Goal: Task Accomplishment & Management: Use online tool/utility

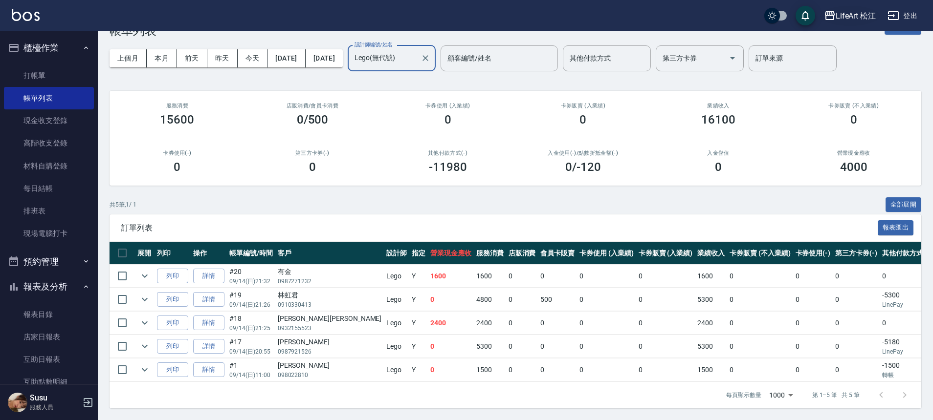
scroll to position [0, 87]
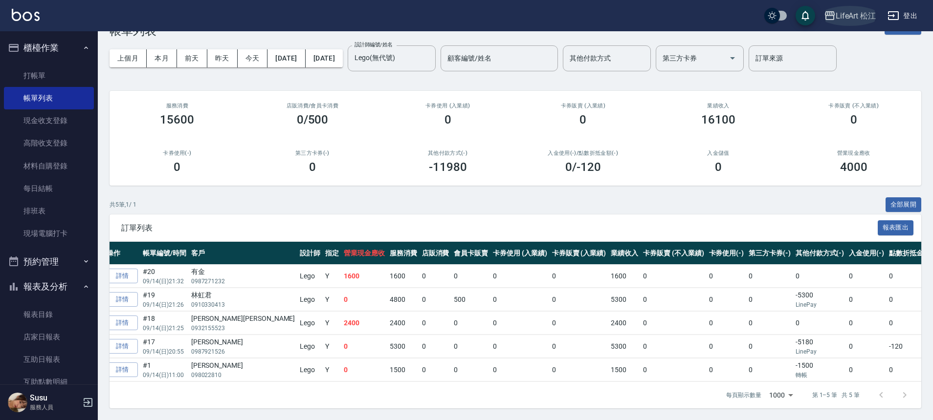
click at [865, 14] on div "LifeArt 松江" at bounding box center [855, 16] width 41 height 12
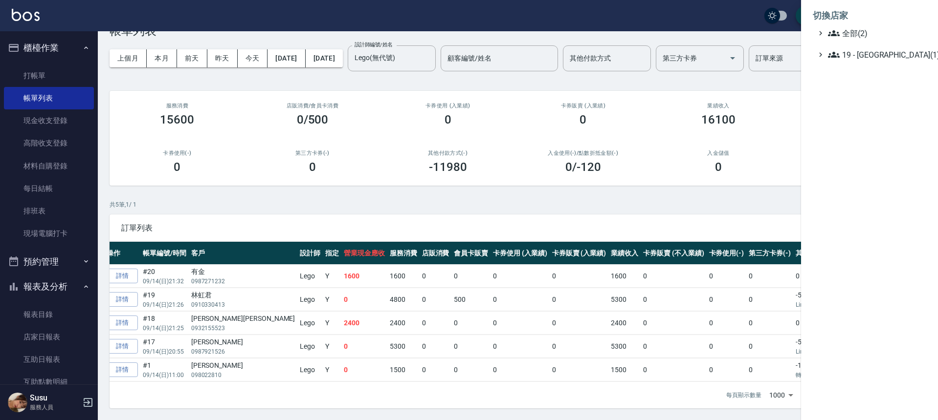
click at [745, 57] on div at bounding box center [469, 210] width 938 height 420
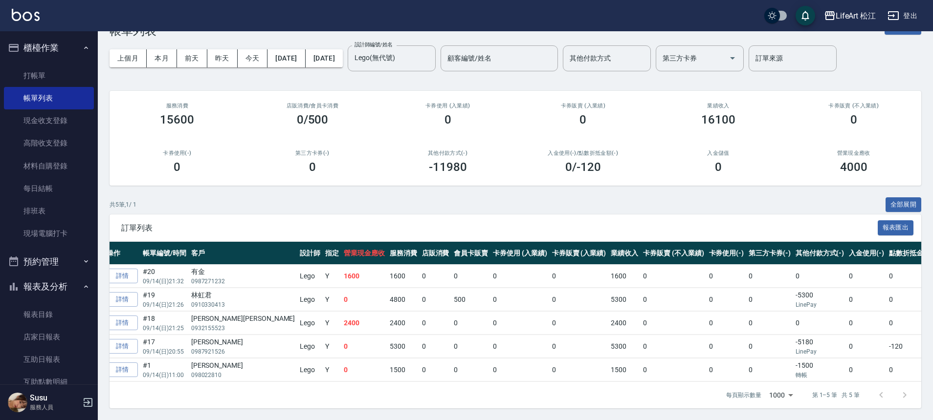
click at [910, 16] on button "登出" at bounding box center [902, 16] width 38 height 18
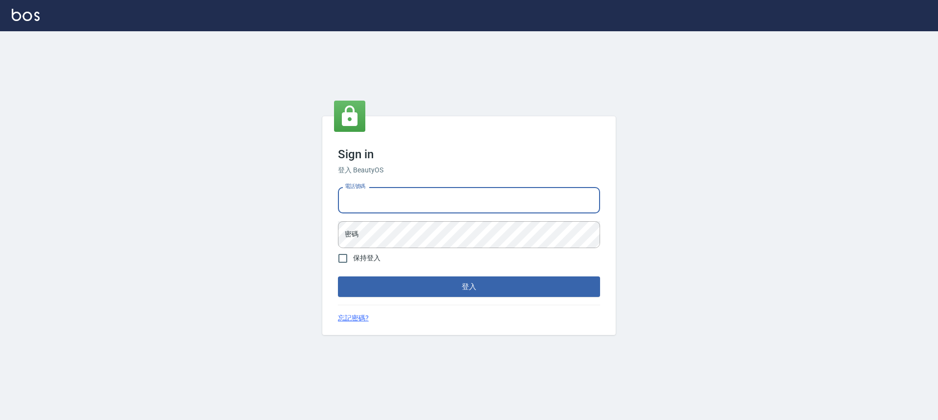
click at [412, 205] on input "電話號碼" at bounding box center [469, 200] width 262 height 26
drag, startPoint x: 386, startPoint y: 198, endPoint x: 331, endPoint y: 197, distance: 54.8
click at [331, 197] on div "Sign in 登入 BeautyOS 電話號碼 [PHONE_NUMBER] 電話號碼 密碼 密碼 保持登入 登入 忘記密碼?" at bounding box center [468, 225] width 293 height 219
type input "0978100055"
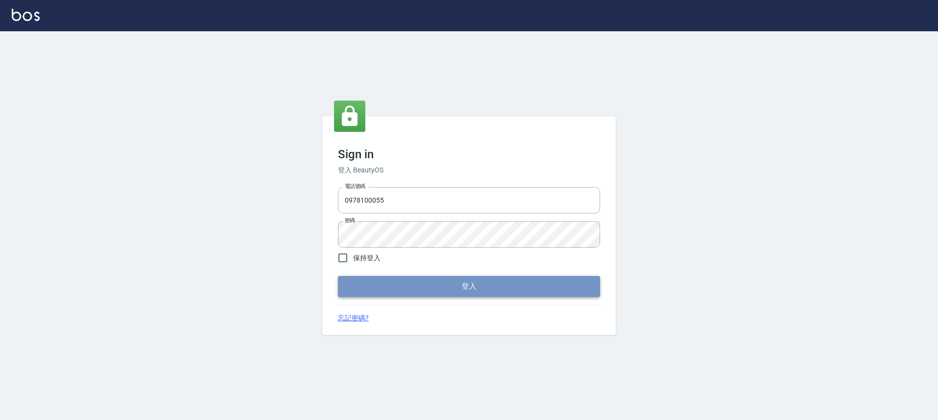
click at [418, 295] on button "登入" at bounding box center [469, 286] width 262 height 21
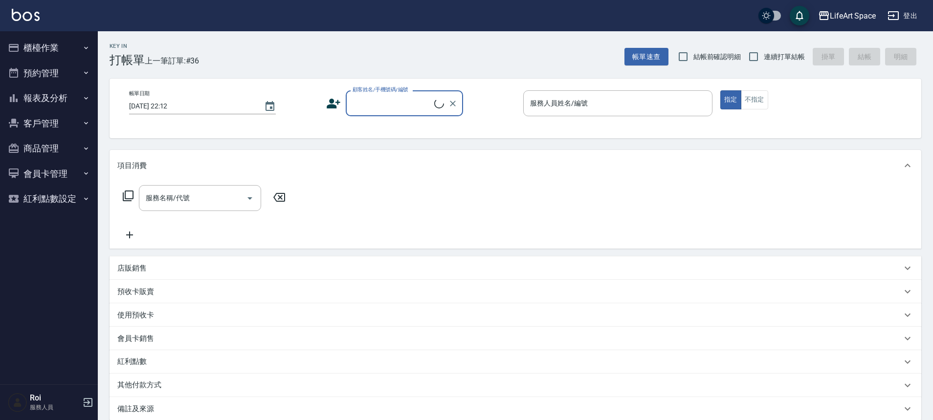
click at [63, 102] on button "報表及分析" at bounding box center [49, 98] width 90 height 25
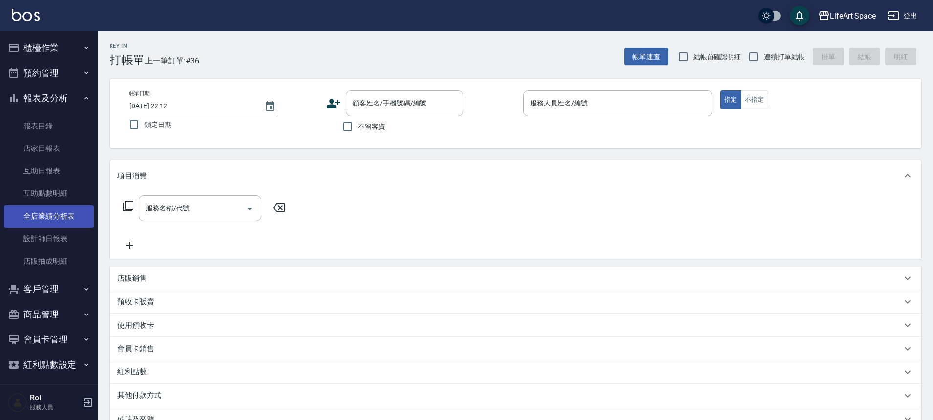
click at [50, 216] on link "全店業績分析表" at bounding box center [49, 216] width 90 height 22
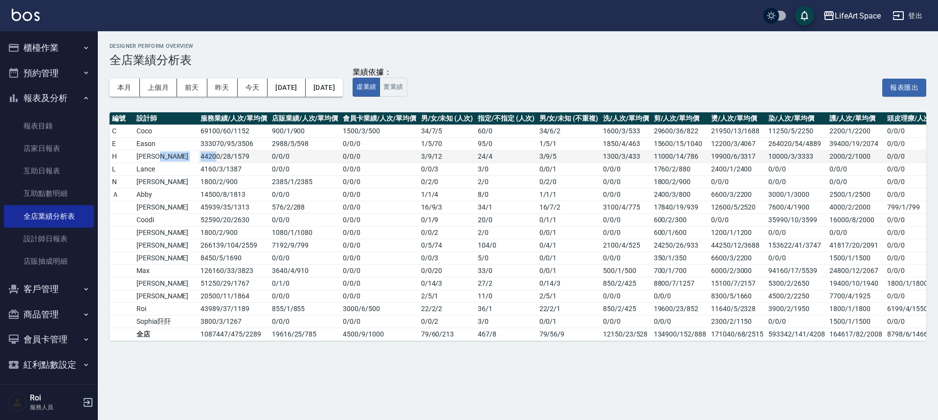
drag, startPoint x: 169, startPoint y: 158, endPoint x: 189, endPoint y: 156, distance: 20.1
click at [189, 156] on tr "H [PERSON_NAME] 44200 / 28 / 1579 0 / 0 / 0 0 / 0 / 0 3 / 9 / 12 24 / 4 3 / 9 /…" at bounding box center [561, 156] width 903 height 13
click at [235, 170] on td "4160 / 3 / 1387" at bounding box center [233, 169] width 71 height 13
click at [165, 83] on button "上個月" at bounding box center [158, 88] width 37 height 18
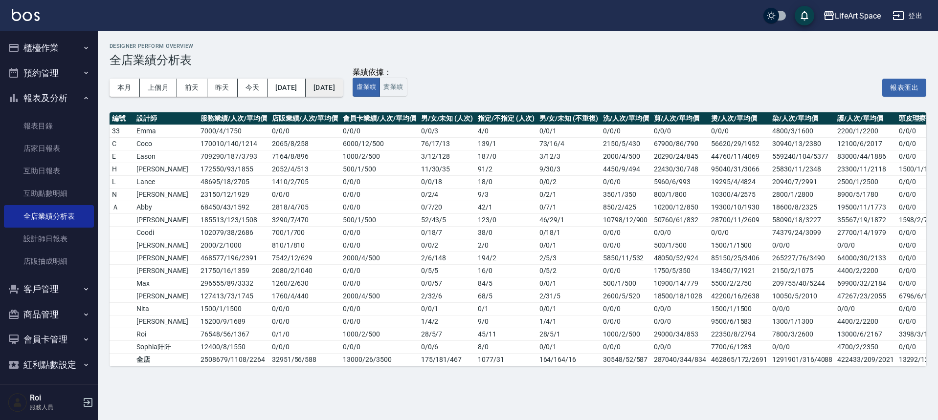
click at [343, 88] on button "[DATE]" at bounding box center [324, 88] width 37 height 18
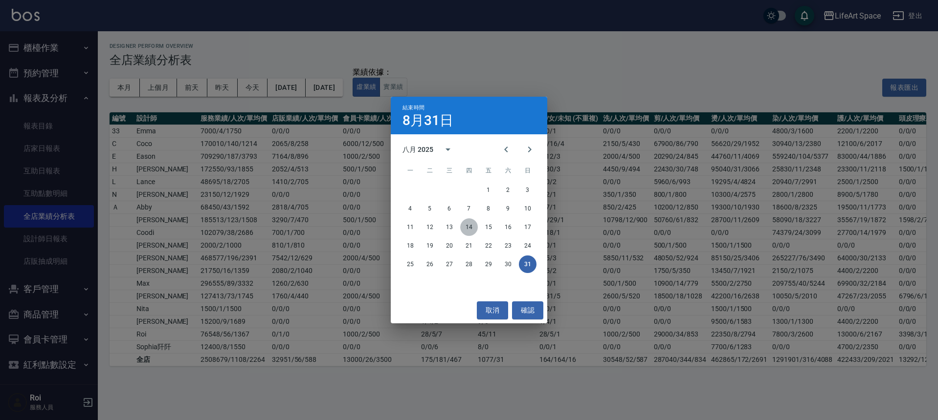
click at [464, 229] on button "14" at bounding box center [469, 228] width 18 height 18
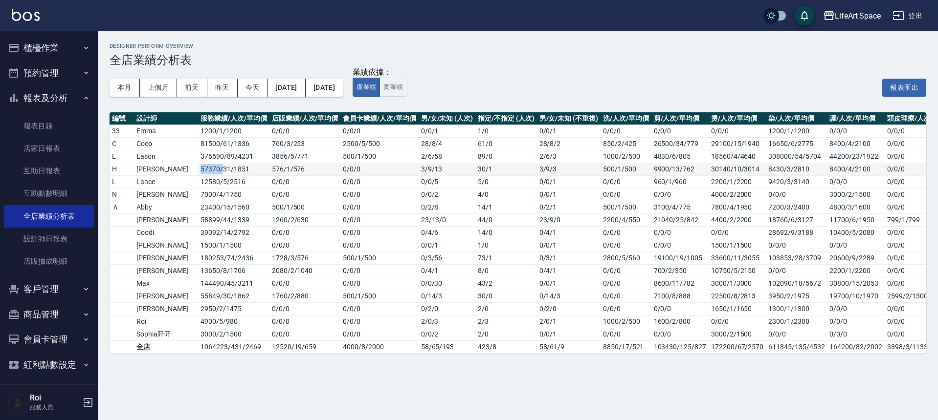
drag, startPoint x: 172, startPoint y: 170, endPoint x: 194, endPoint y: 173, distance: 22.2
click at [198, 173] on td "57370 / 31 / 1851" at bounding box center [233, 169] width 71 height 13
click at [132, 86] on button "本月" at bounding box center [125, 88] width 30 height 18
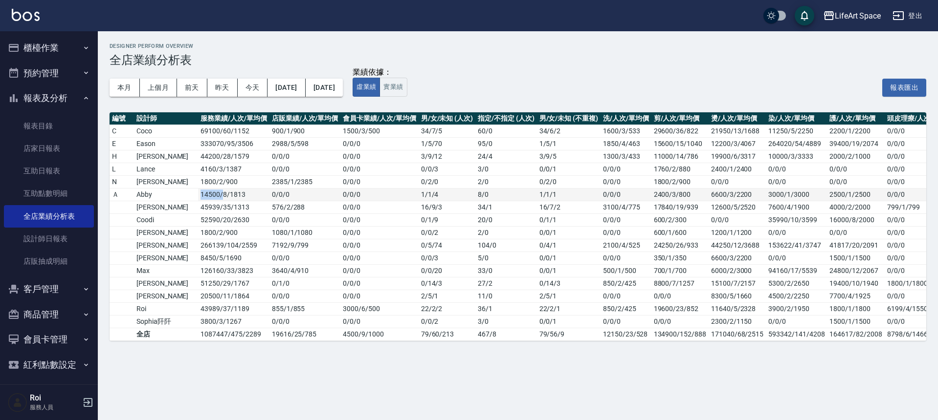
drag, startPoint x: 171, startPoint y: 195, endPoint x: 193, endPoint y: 194, distance: 22.0
click at [198, 194] on td "14500 / 8 / 1813" at bounding box center [233, 194] width 71 height 13
click at [340, 207] on td "0 / 0 / 0" at bounding box center [379, 207] width 78 height 13
click at [114, 92] on button "本月" at bounding box center [125, 88] width 30 height 18
click at [116, 90] on button "本月" at bounding box center [125, 88] width 30 height 18
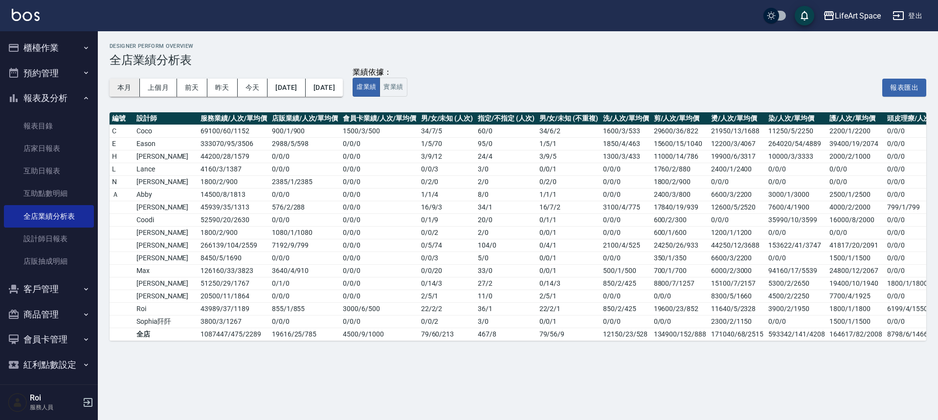
click at [116, 90] on button "本月" at bounding box center [125, 88] width 30 height 18
click at [343, 87] on button "[DATE]" at bounding box center [324, 88] width 37 height 18
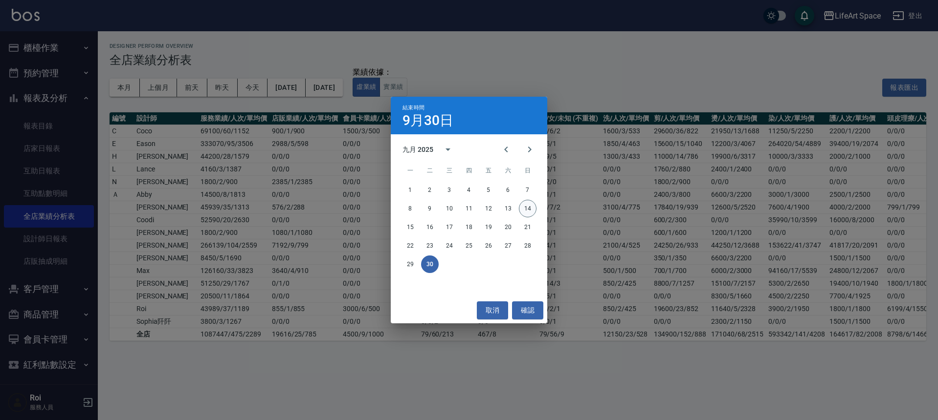
click at [528, 210] on button "14" at bounding box center [528, 209] width 18 height 18
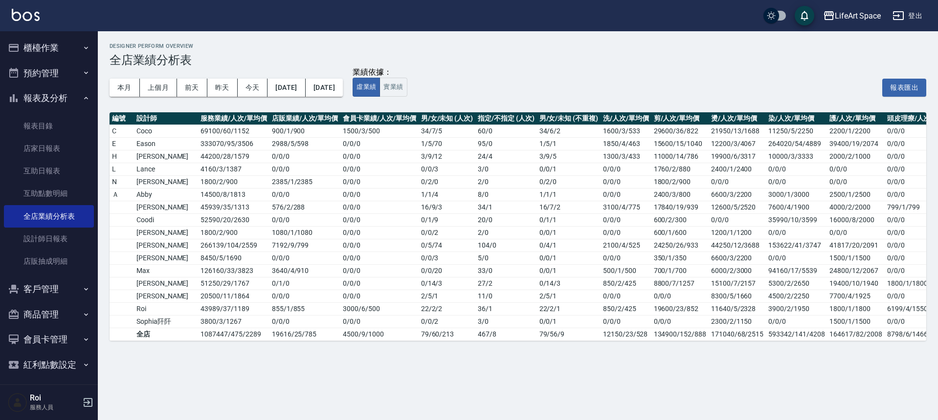
click at [909, 15] on button "登出" at bounding box center [907, 16] width 38 height 18
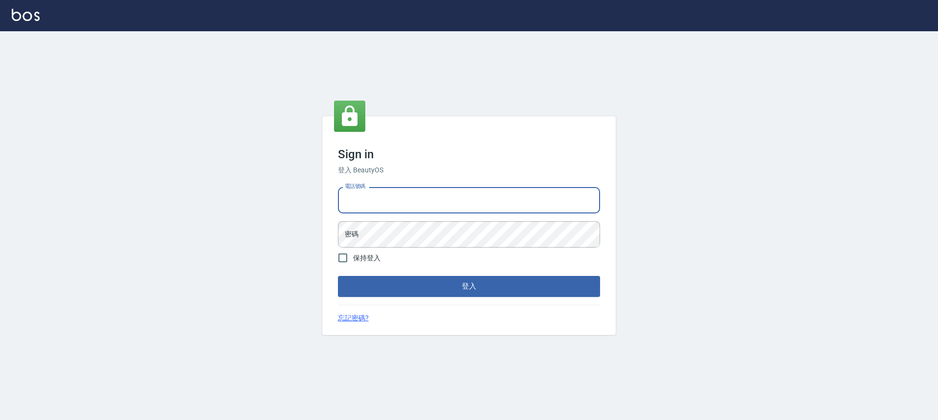
type input "0900345509"
drag, startPoint x: 385, startPoint y: 201, endPoint x: 342, endPoint y: 204, distance: 42.6
click at [342, 204] on input "0900345509" at bounding box center [469, 200] width 262 height 26
drag, startPoint x: 345, startPoint y: 202, endPoint x: 386, endPoint y: 197, distance: 41.3
click at [386, 197] on input "0900345509" at bounding box center [469, 200] width 262 height 26
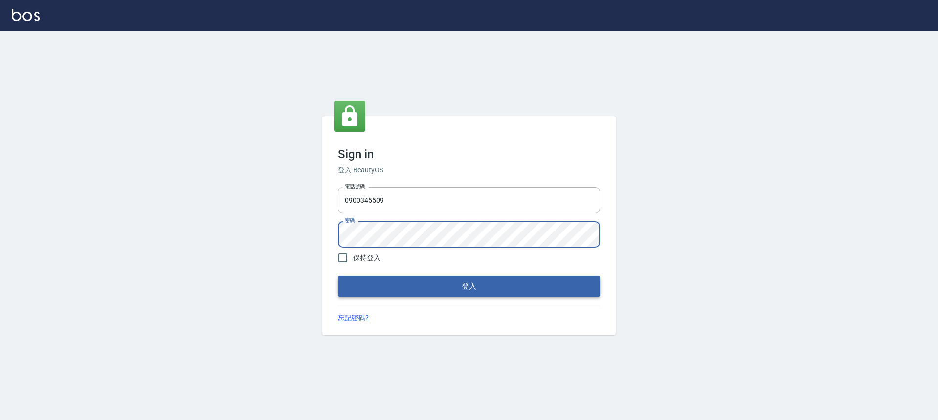
click at [433, 291] on button "登入" at bounding box center [469, 286] width 262 height 21
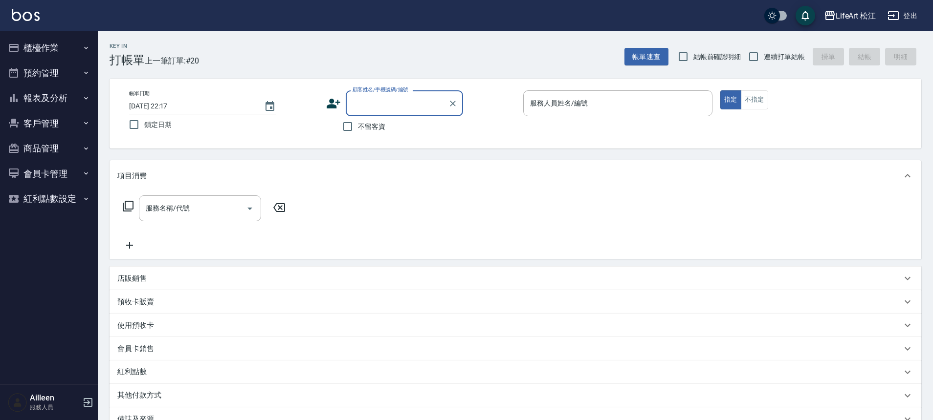
click at [85, 99] on icon "button" at bounding box center [86, 98] width 8 height 8
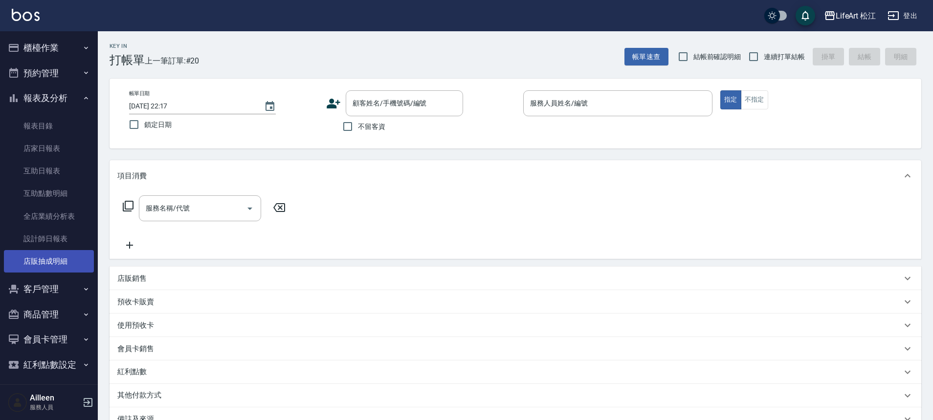
click at [65, 260] on link "店販抽成明細" at bounding box center [49, 261] width 90 height 22
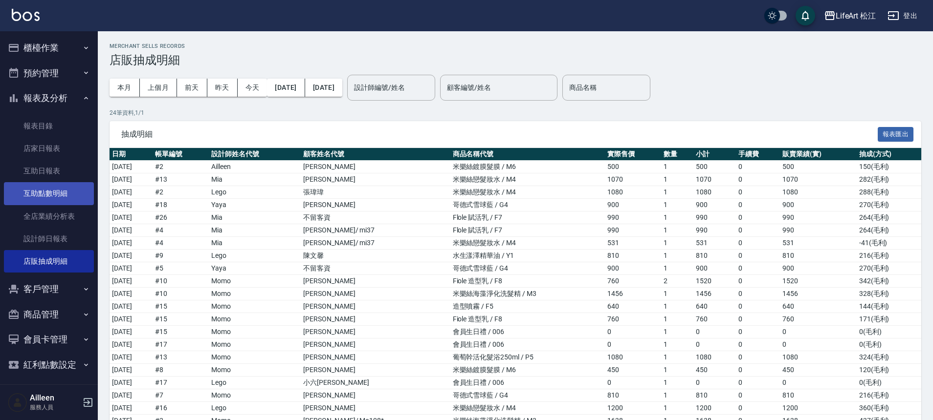
click at [65, 194] on link "互助點數明細" at bounding box center [49, 193] width 90 height 22
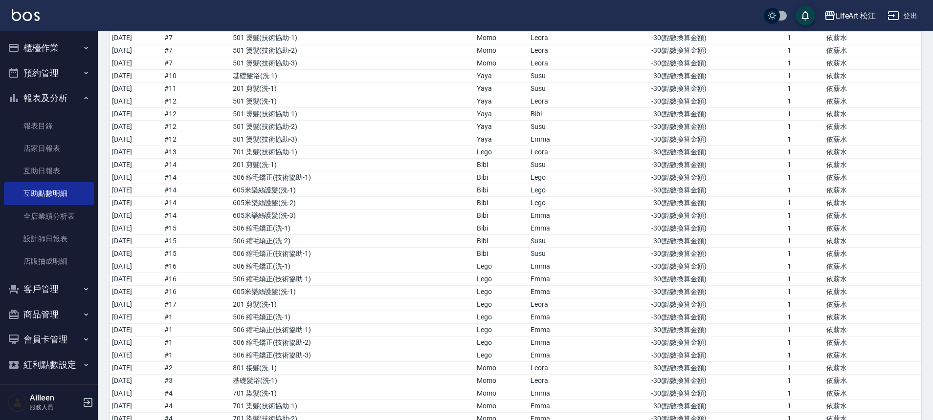
scroll to position [3681, 0]
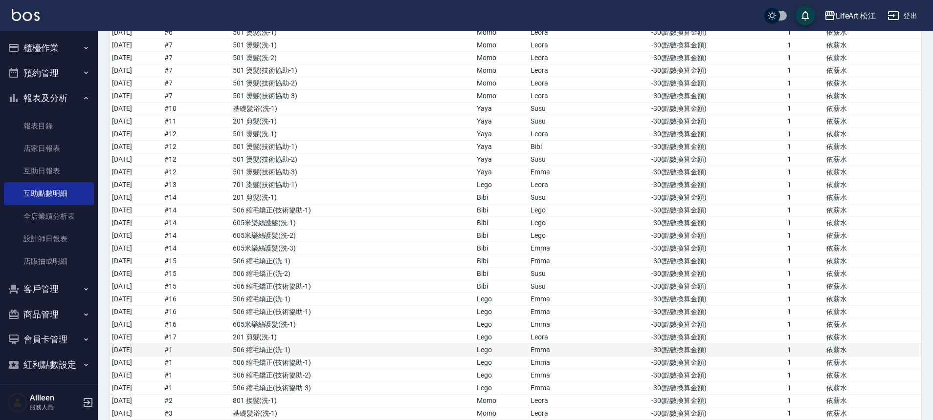
drag, startPoint x: 935, startPoint y: 30, endPoint x: 862, endPoint y: 345, distance: 323.6
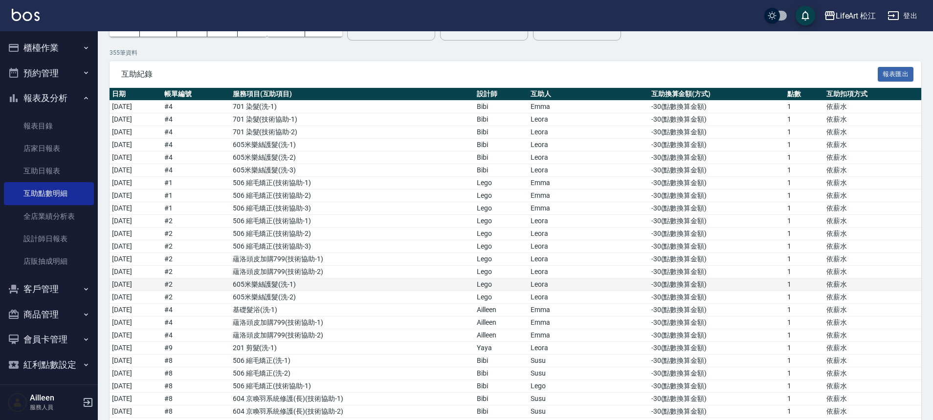
scroll to position [55, 0]
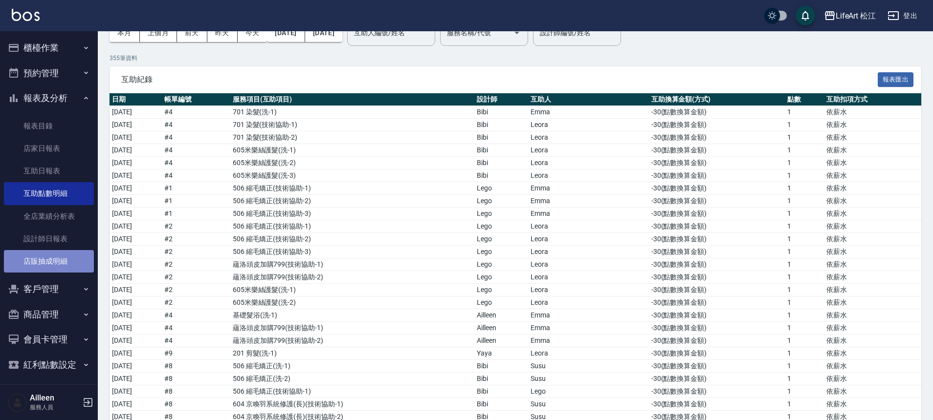
click at [58, 262] on link "店販抽成明細" at bounding box center [49, 261] width 90 height 22
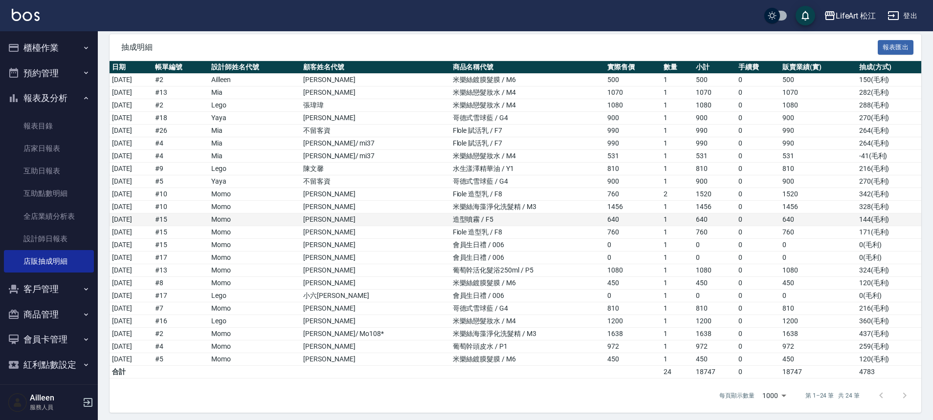
scroll to position [91, 0]
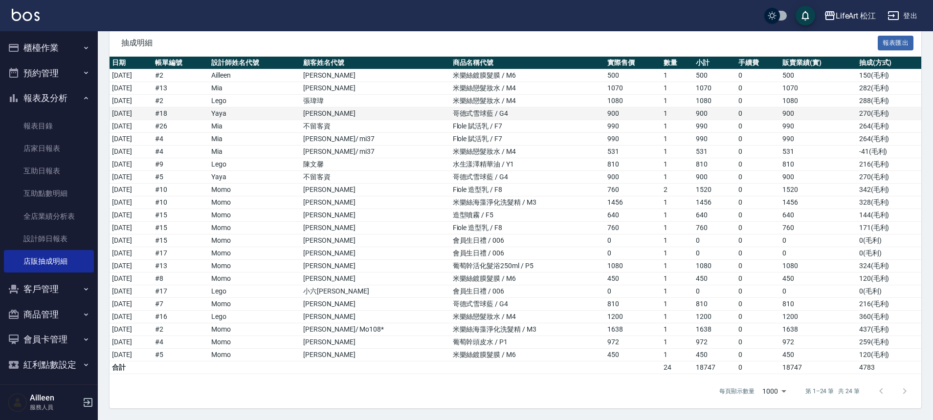
click at [474, 110] on td "哥德式雪球藍 / G4" at bounding box center [527, 114] width 154 height 13
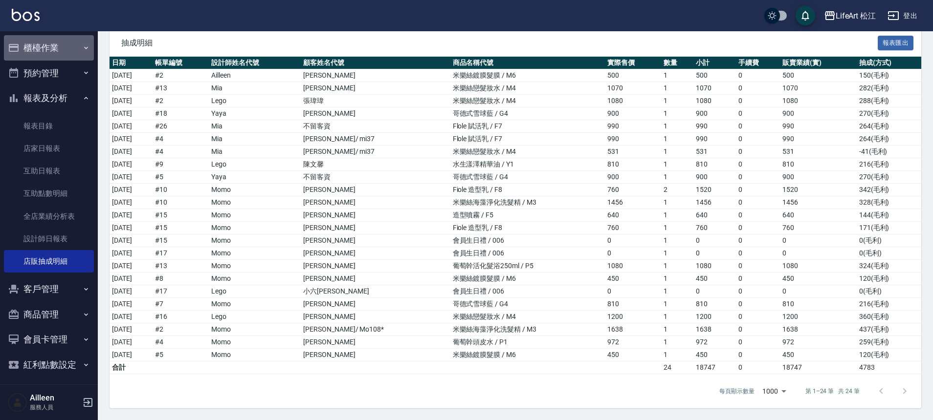
click at [56, 48] on button "櫃檯作業" at bounding box center [49, 47] width 90 height 25
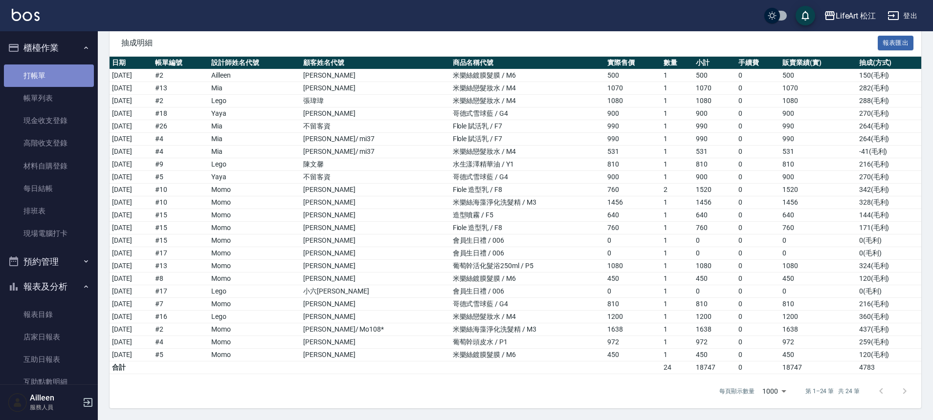
click at [59, 81] on link "打帳單" at bounding box center [49, 76] width 90 height 22
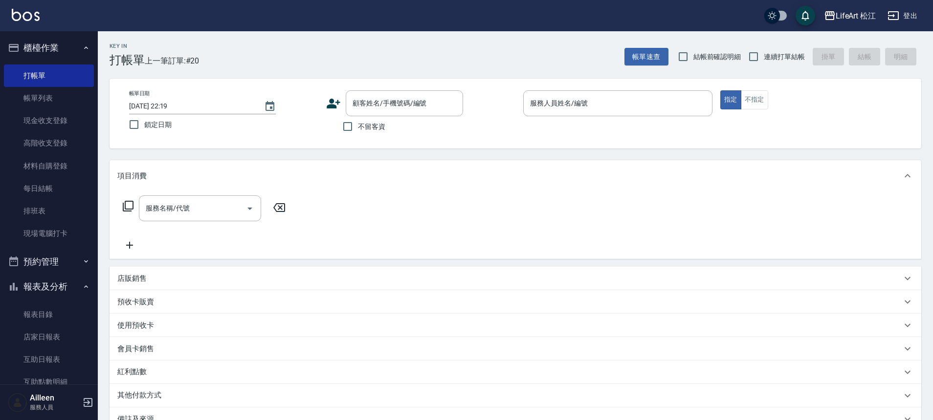
click at [146, 279] on p "店販銷售" at bounding box center [131, 279] width 29 height 10
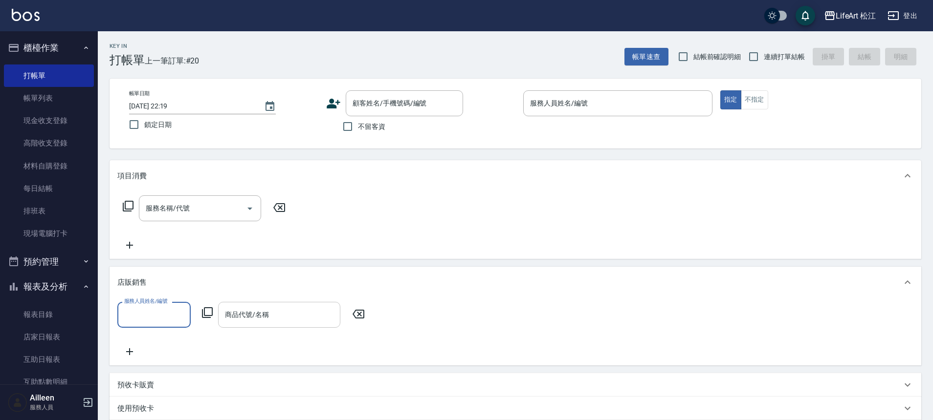
click at [325, 316] on input "商品代號/名稱" at bounding box center [278, 315] width 113 height 17
click at [342, 151] on div "Key In 打帳單 上一筆訂單:#20 帳單速查 結帳前確認明細 連續打單結帳 掛單 結帳 明細 帳單日期 2025/09/14 22:19 鎖定日期 顧客…" at bounding box center [515, 325] width 835 height 589
click at [296, 314] on input "商品代號/名稱" at bounding box center [278, 315] width 113 height 17
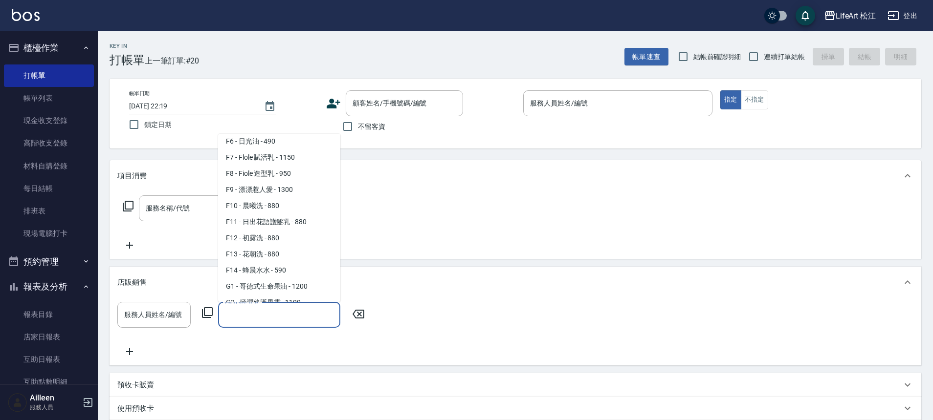
scroll to position [122, 0]
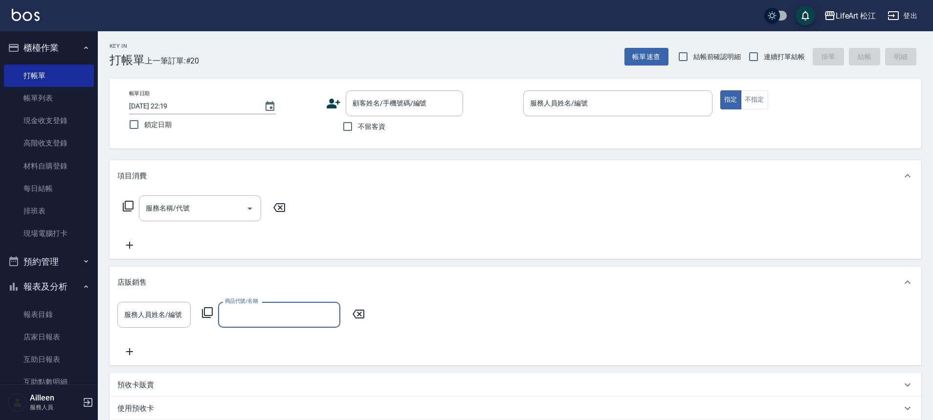
click at [320, 309] on input "商品代號/名稱" at bounding box center [278, 315] width 113 height 17
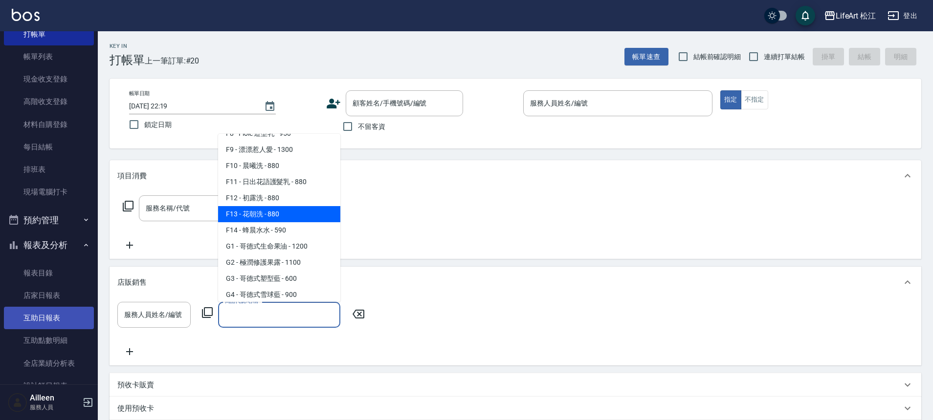
scroll to position [96, 0]
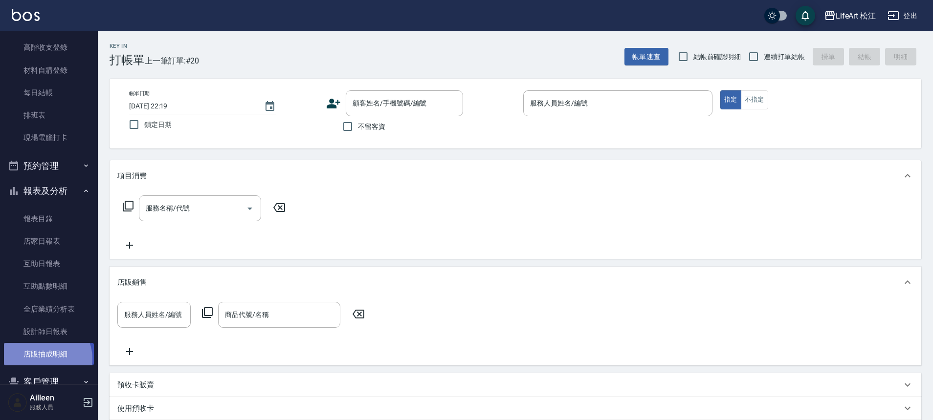
click at [46, 359] on link "店販抽成明細" at bounding box center [49, 354] width 90 height 22
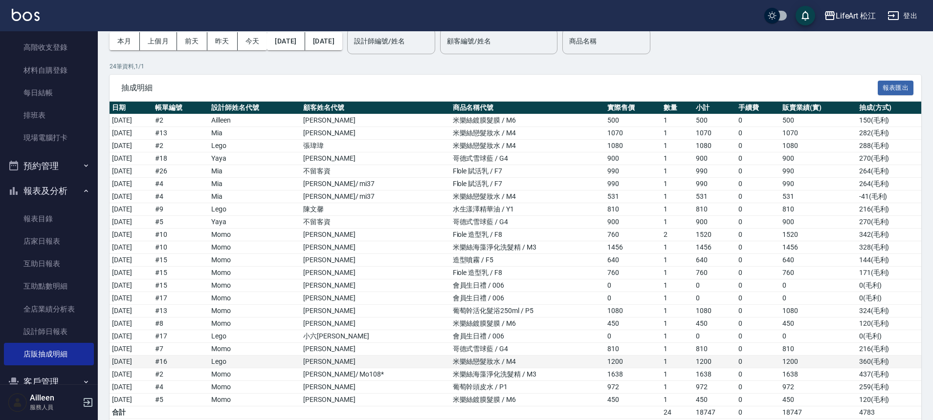
scroll to position [48, 0]
